Goal: Complete application form

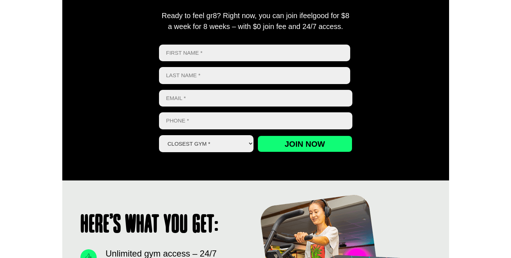
scroll to position [339, 0]
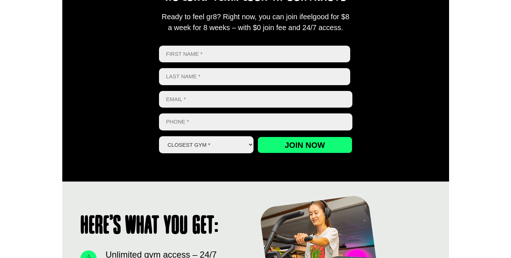
click at [232, 51] on input "First" at bounding box center [255, 54] width 192 height 17
type input "[PERSON_NAME]"
click at [241, 115] on input "Phone *" at bounding box center [255, 121] width 193 height 17
paste input "2902493770"
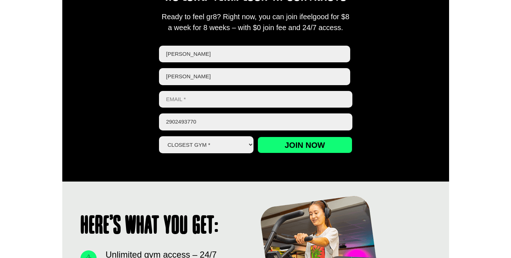
type input "2902493770"
click at [183, 101] on input "Email *" at bounding box center [255, 99] width 193 height 17
paste input "[EMAIL_ADDRESS][DOMAIN_NAME]"
type input "[EMAIL_ADDRESS][DOMAIN_NAME]"
click at [223, 144] on select "Closest Gym * [GEOGRAPHIC_DATA] [GEOGRAPHIC_DATA] [GEOGRAPHIC_DATA] [GEOGRAPHIC…" at bounding box center [206, 144] width 95 height 17
